Goal: Task Accomplishment & Management: Manage account settings

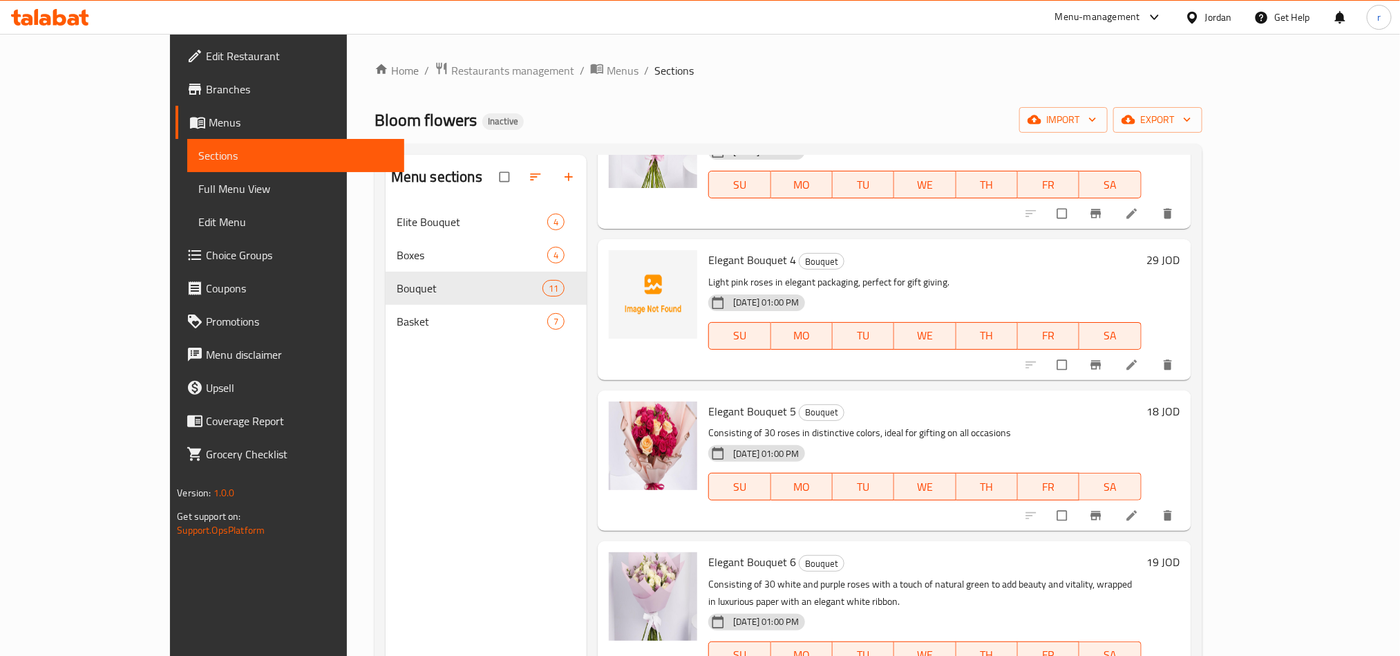
scroll to position [415, 0]
click at [1175, 361] on icon "delete" at bounding box center [1168, 364] width 14 height 14
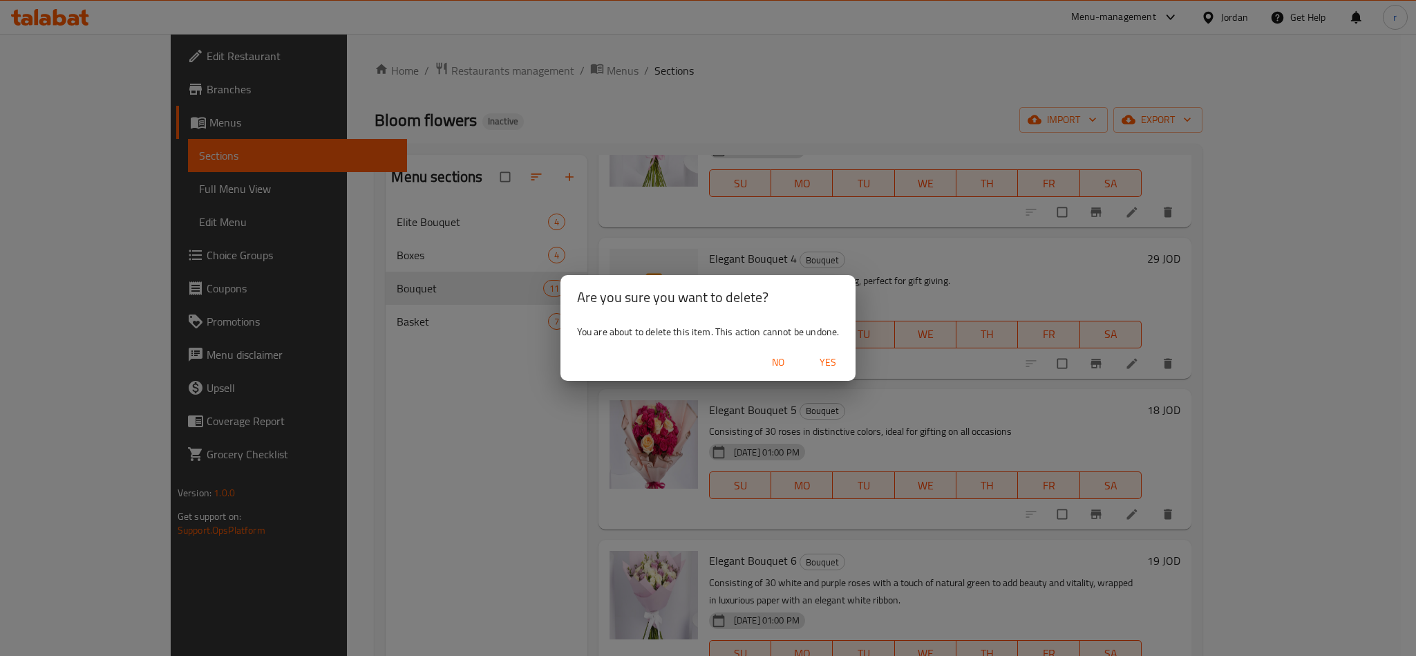
click at [827, 361] on span "Yes" at bounding box center [827, 362] width 33 height 17
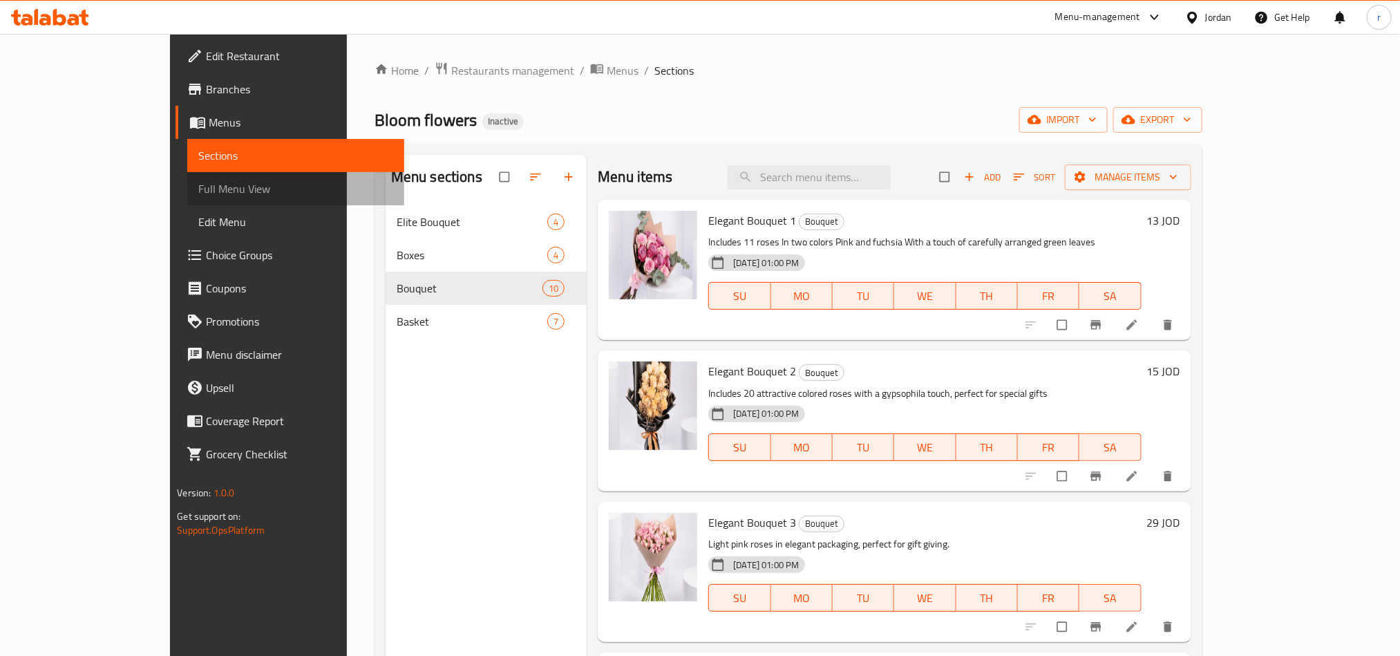
click at [198, 185] on span "Full Menu View" at bounding box center [295, 188] width 194 height 17
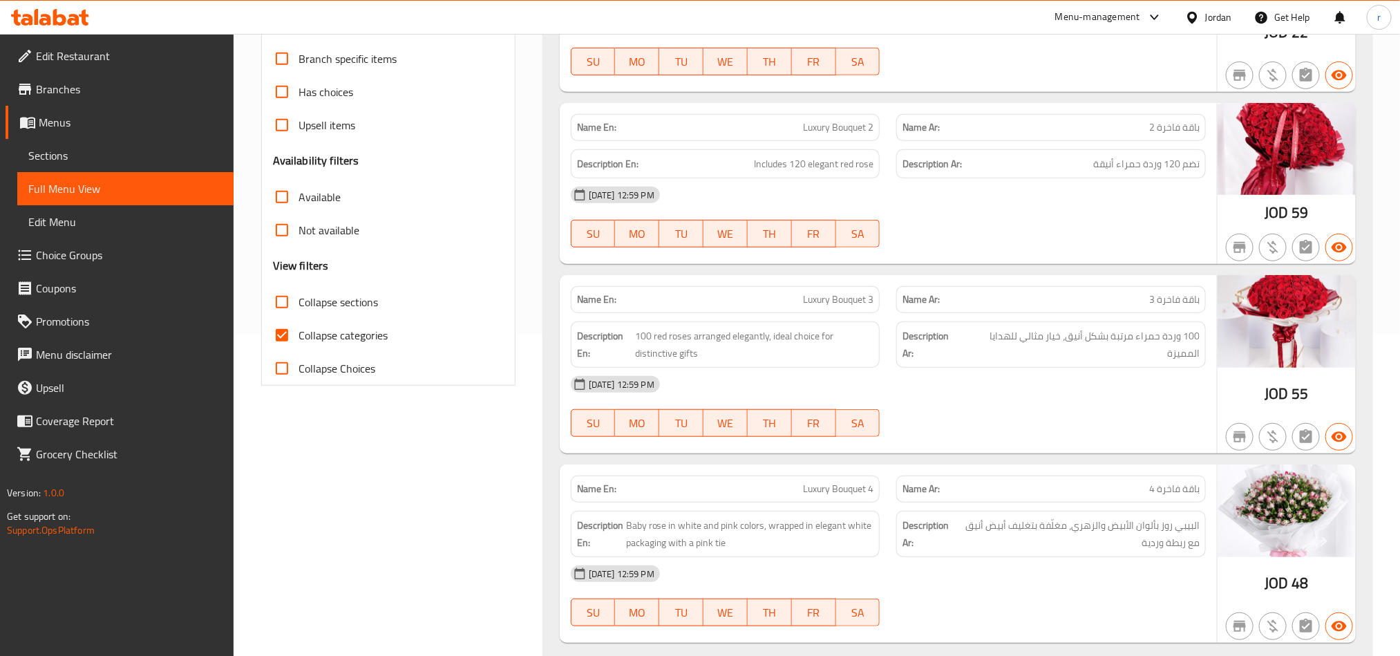
scroll to position [415, 0]
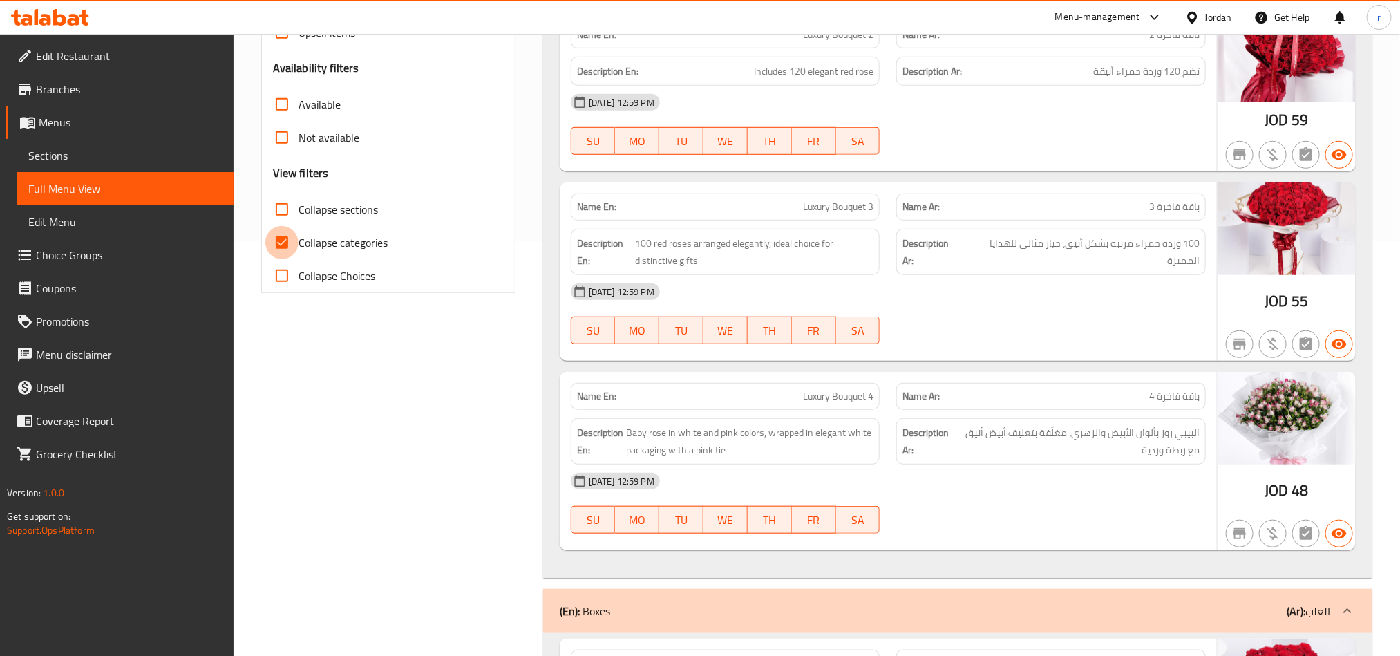
click at [284, 245] on input "Collapse categories" at bounding box center [281, 242] width 33 height 33
checkbox input "false"
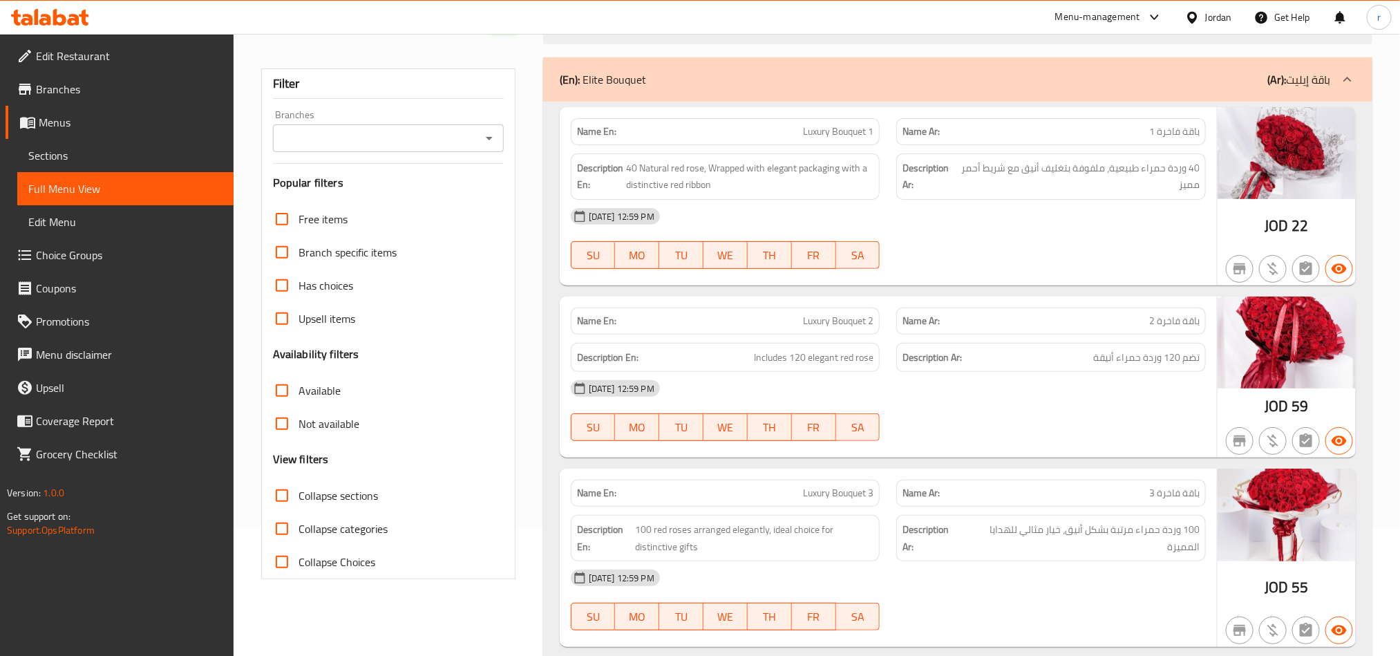
scroll to position [0, 0]
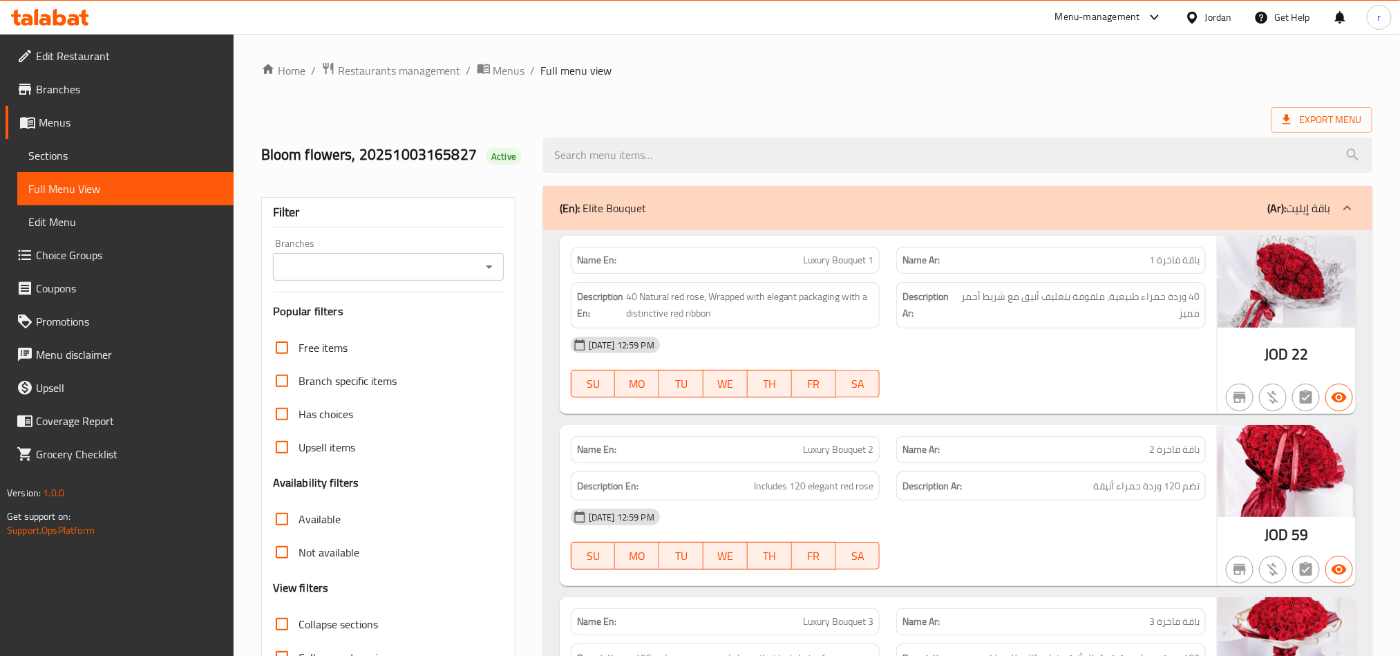
click at [1116, 64] on ol "Home / Restaurants management / Menus / Full menu view" at bounding box center [816, 70] width 1111 height 18
